Goal: Task Accomplishment & Management: Use online tool/utility

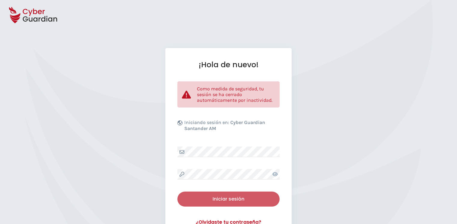
click at [224, 196] on div "Iniciar sesión" at bounding box center [228, 199] width 93 height 7
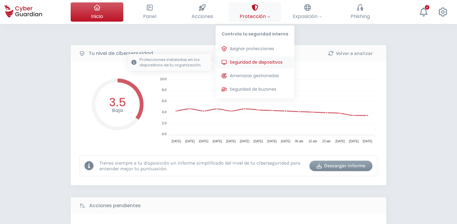
click at [265, 63] on span "Seguridad de dispositivos" at bounding box center [256, 62] width 53 height 6
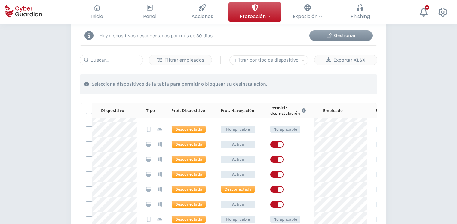
scroll to position [127, 0]
